Goal: Task Accomplishment & Management: Complete application form

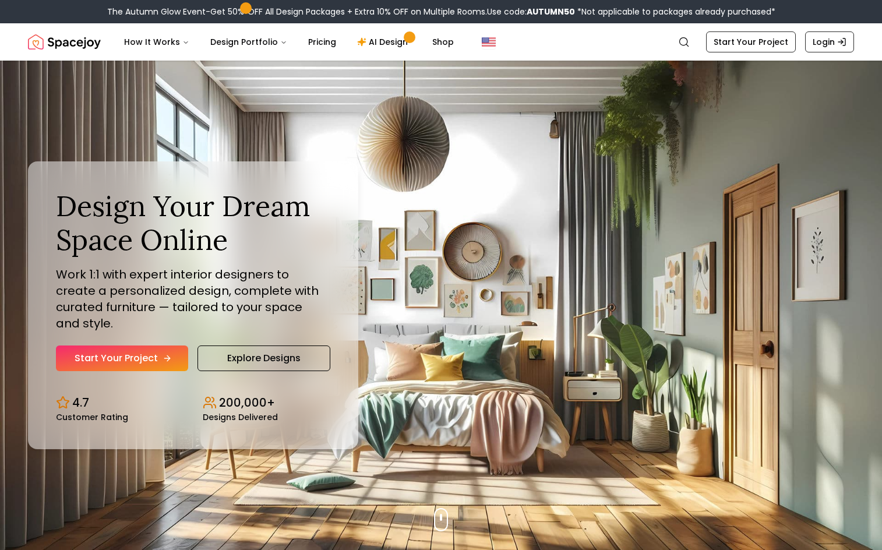
click at [165, 346] on link "Start Your Project" at bounding box center [122, 359] width 132 height 26
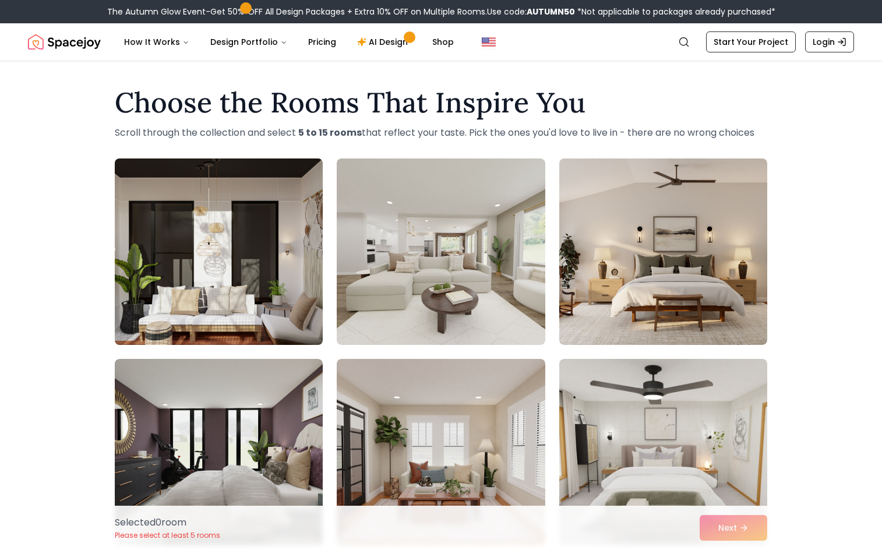
click at [308, 290] on img at bounding box center [219, 252] width 219 height 196
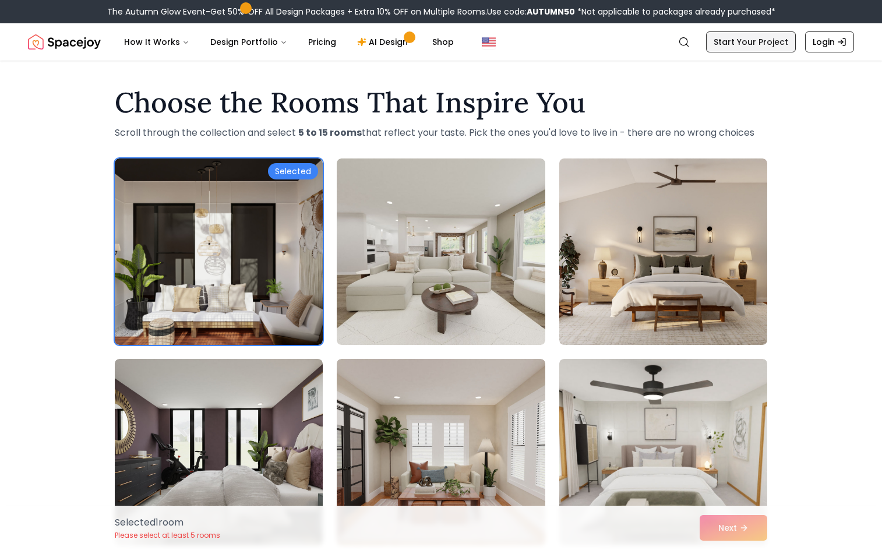
click at [776, 39] on link "Start Your Project" at bounding box center [751, 41] width 90 height 21
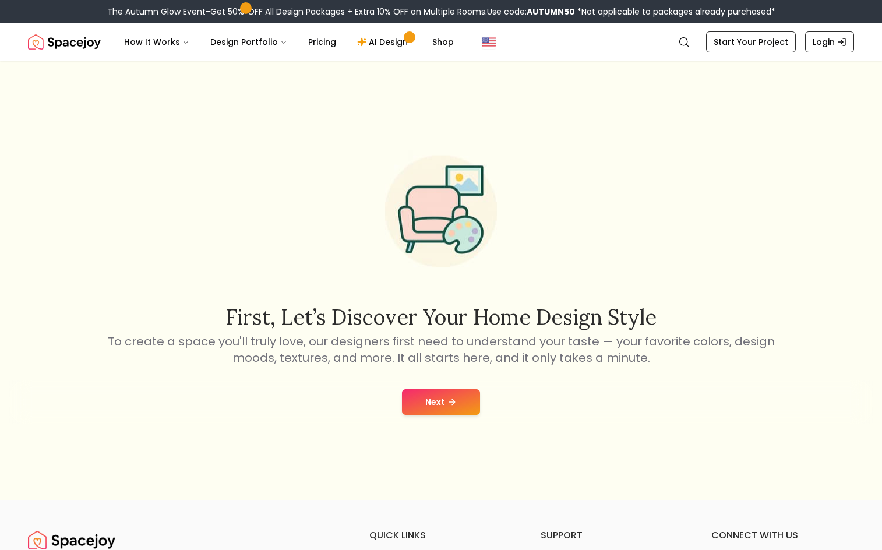
click at [467, 406] on button "Next" at bounding box center [441, 402] width 78 height 26
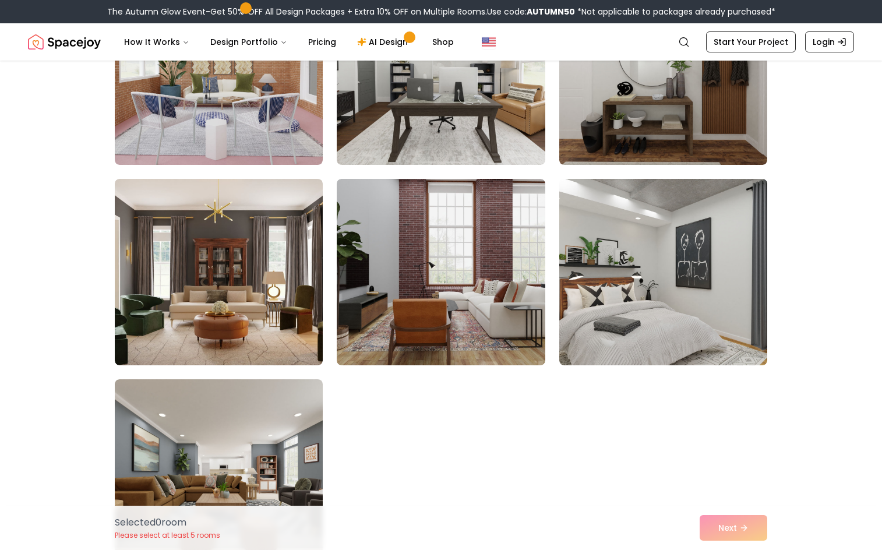
scroll to position [524, 0]
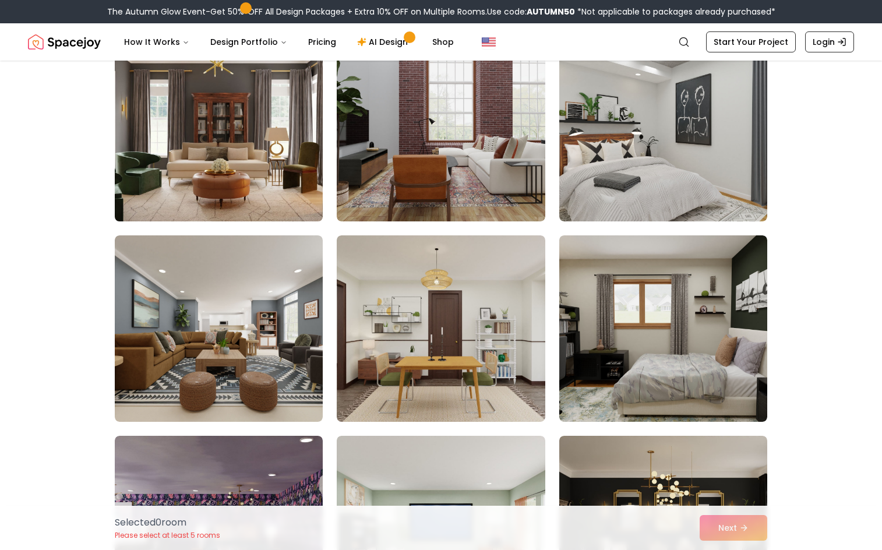
click at [249, 153] on img at bounding box center [219, 128] width 219 height 196
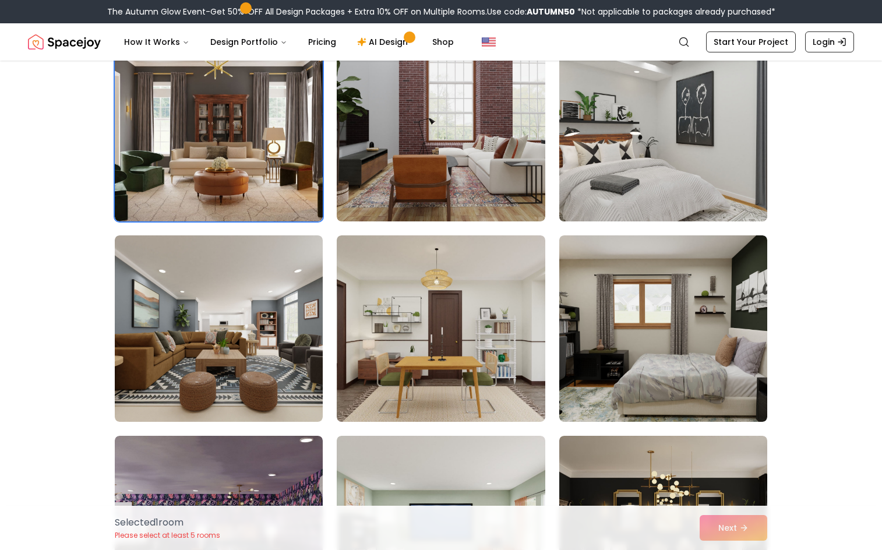
click at [648, 164] on img at bounding box center [663, 128] width 219 height 196
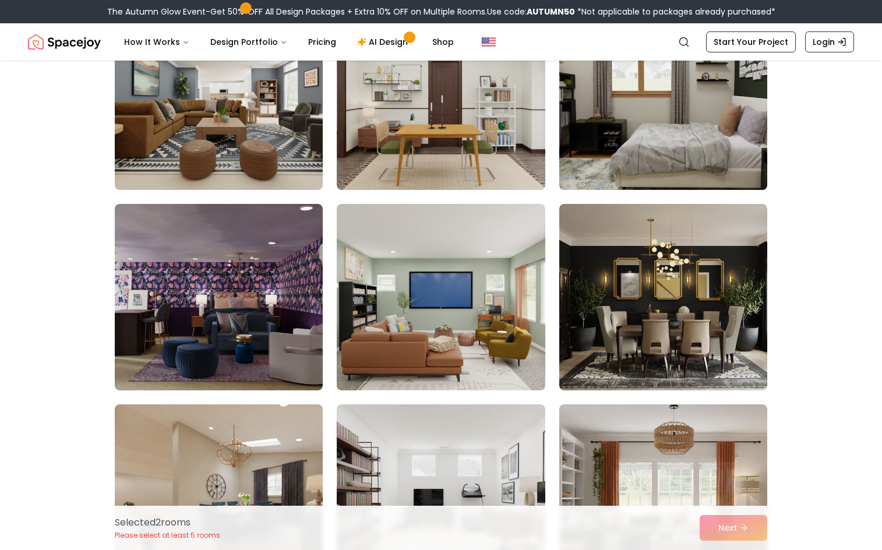
scroll to position [758, 0]
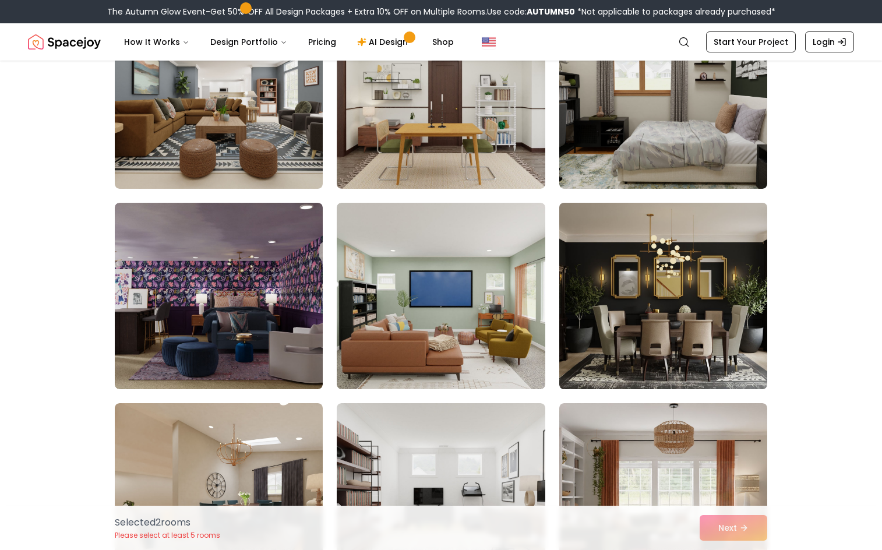
click at [656, 326] on img at bounding box center [663, 296] width 219 height 196
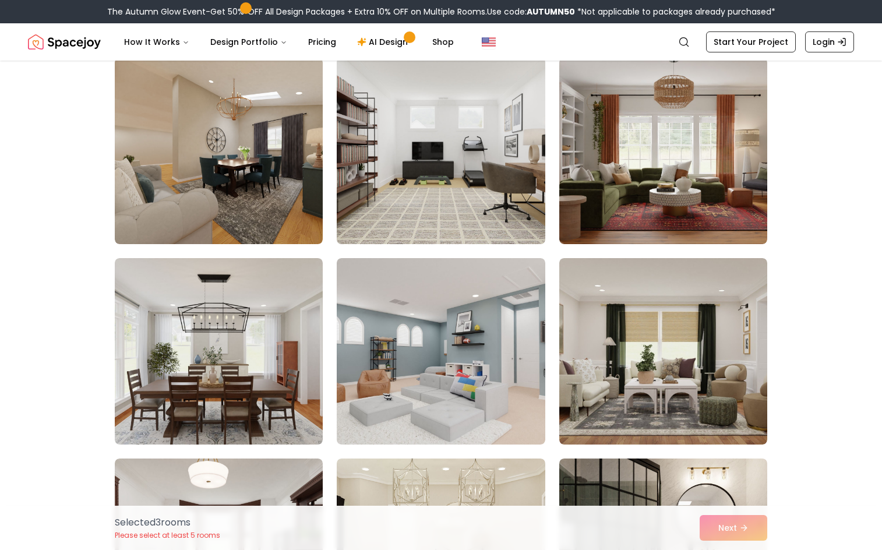
scroll to position [1107, 0]
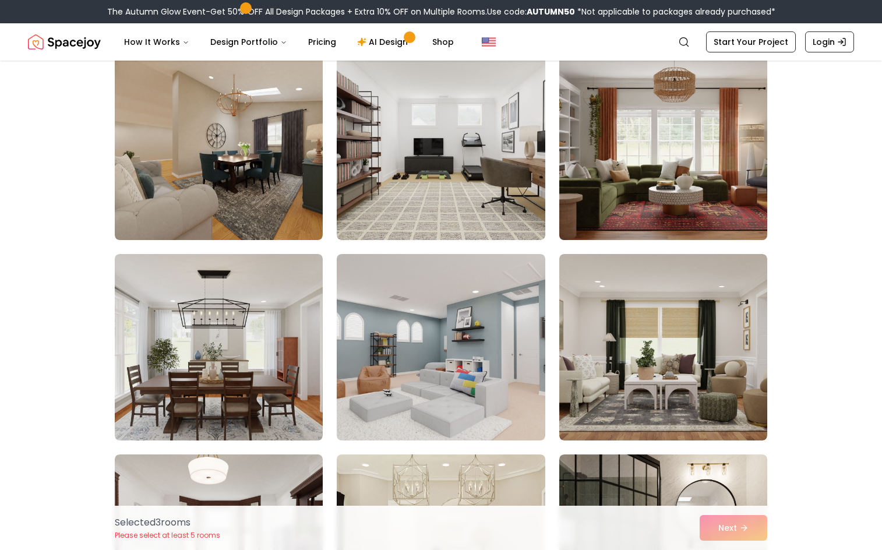
click at [681, 195] on img at bounding box center [663, 147] width 219 height 196
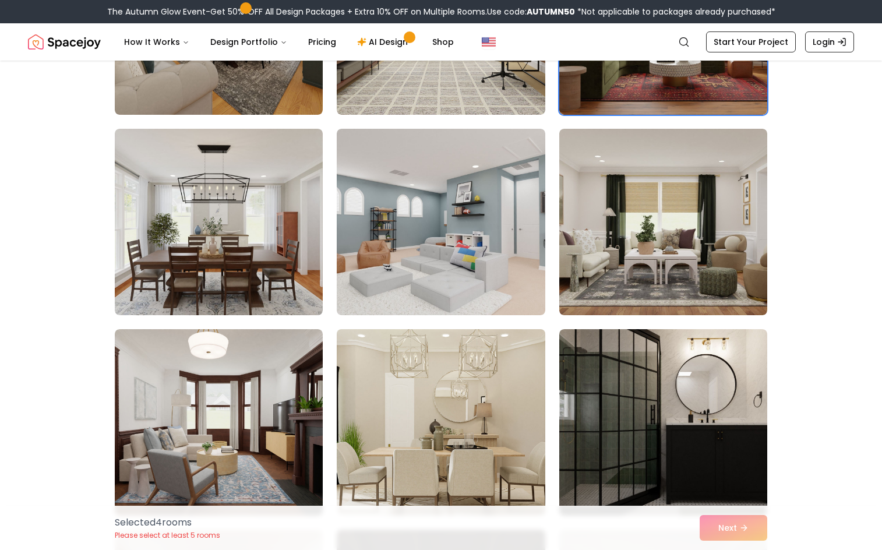
scroll to position [1340, 0]
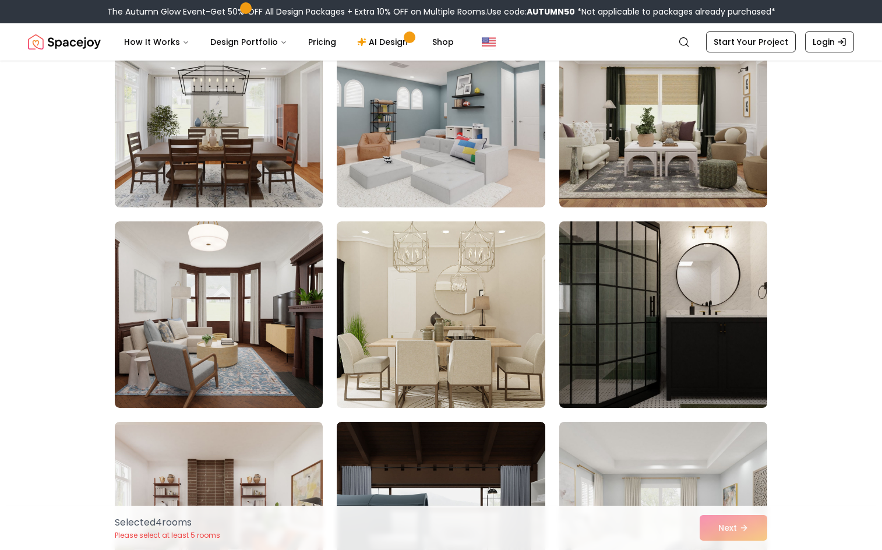
click at [633, 292] on img at bounding box center [663, 315] width 219 height 196
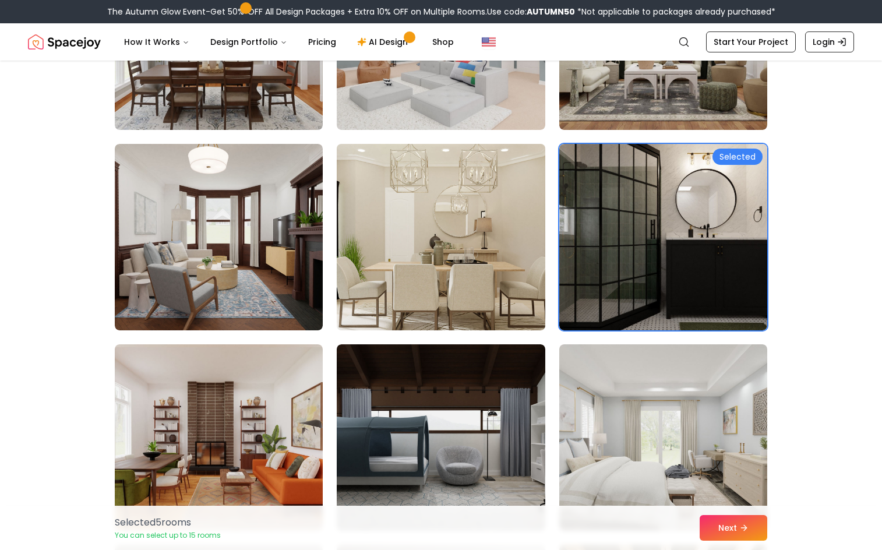
scroll to position [1573, 0]
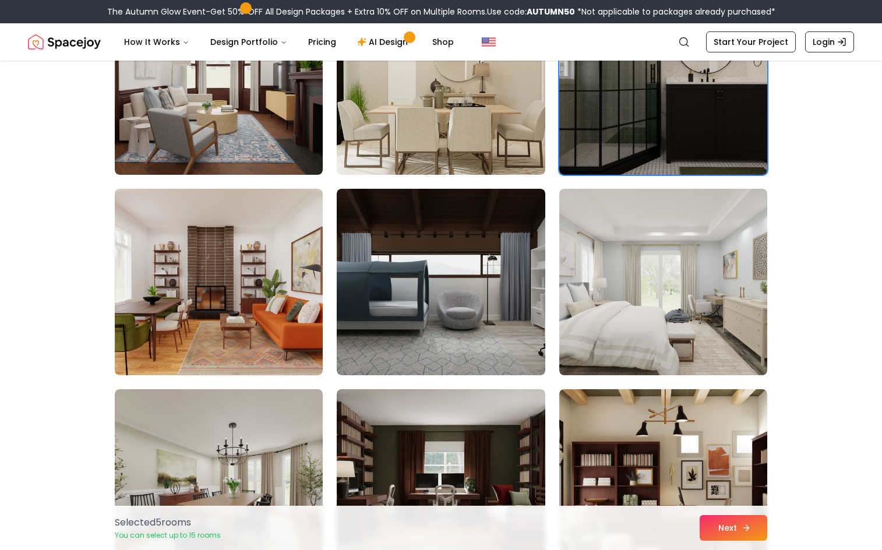
click at [747, 528] on icon at bounding box center [746, 528] width 5 height 0
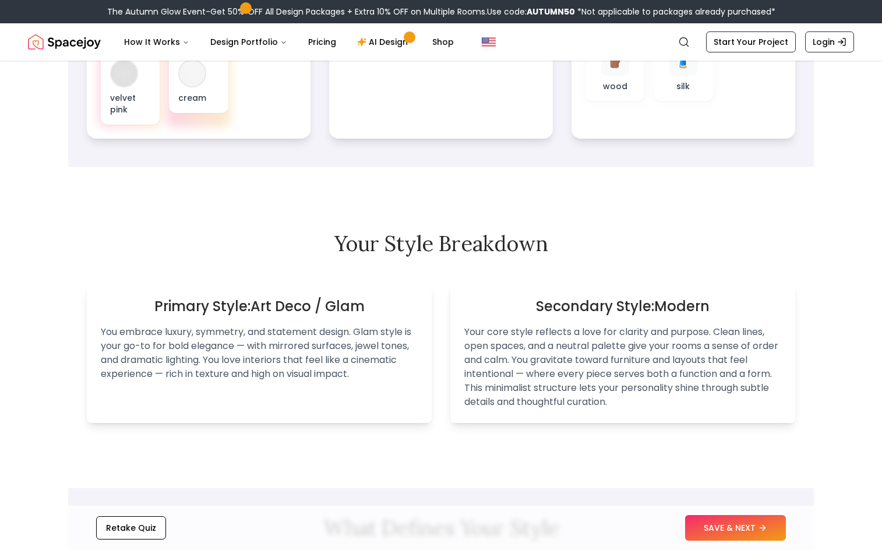
scroll to position [583, 0]
